Goal: Find specific page/section: Find specific page/section

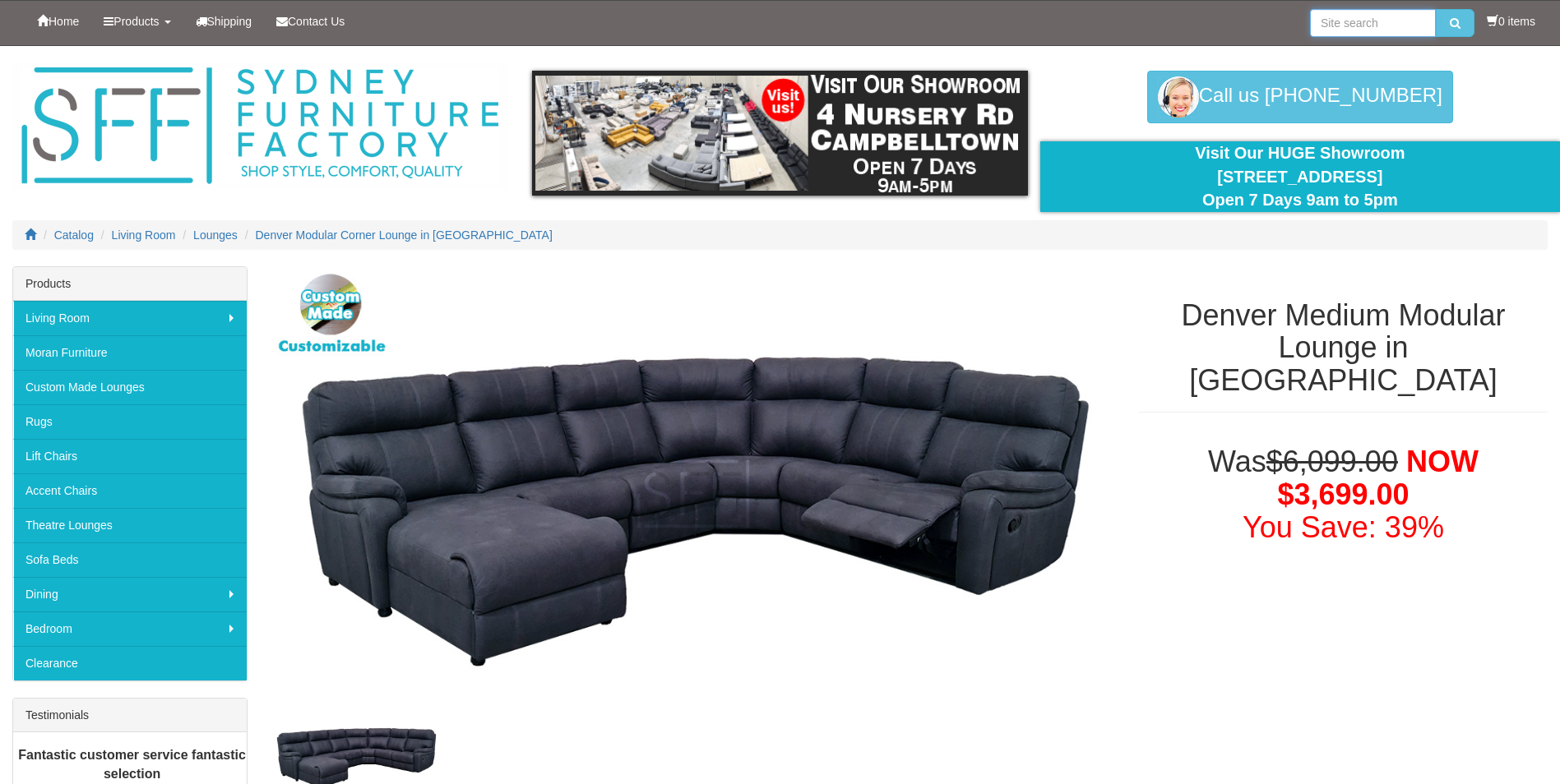
click at [1344, 23] on input "search" at bounding box center [1373, 23] width 126 height 28
type input "[GEOGRAPHIC_DATA]"
click at [1436, 9] on button "submit" at bounding box center [1456, 23] width 39 height 28
